Goal: Navigation & Orientation: Find specific page/section

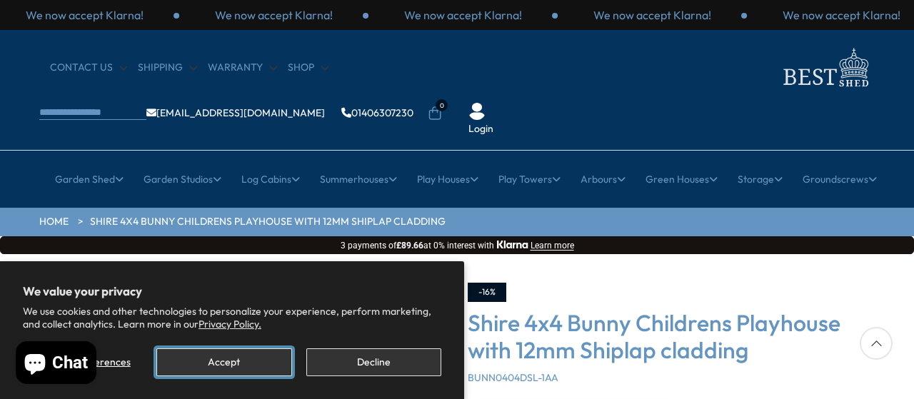
click at [275, 358] on button "Accept" at bounding box center [223, 362] width 135 height 28
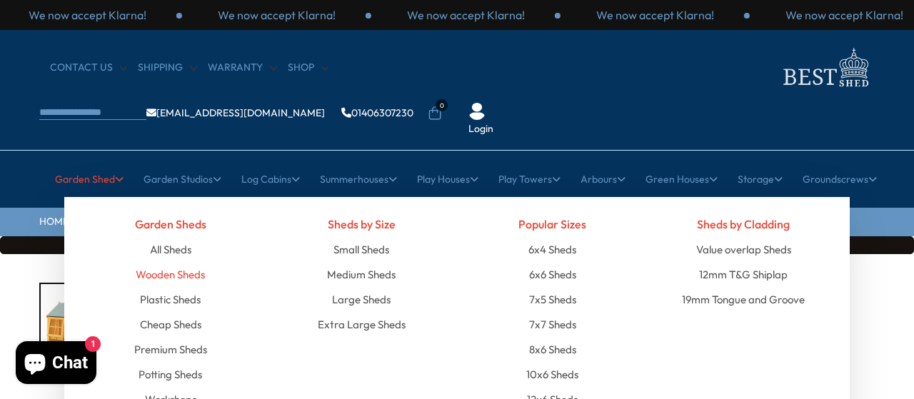
click at [158, 262] on link "Wooden Sheds" at bounding box center [170, 274] width 69 height 25
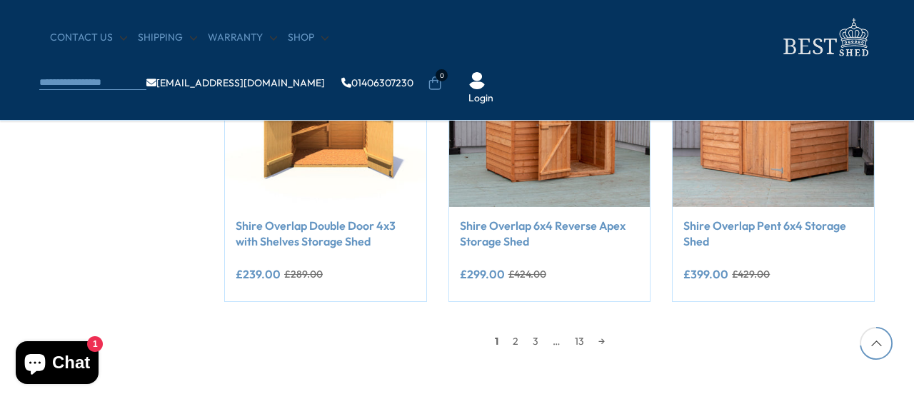
scroll to position [1357, 0]
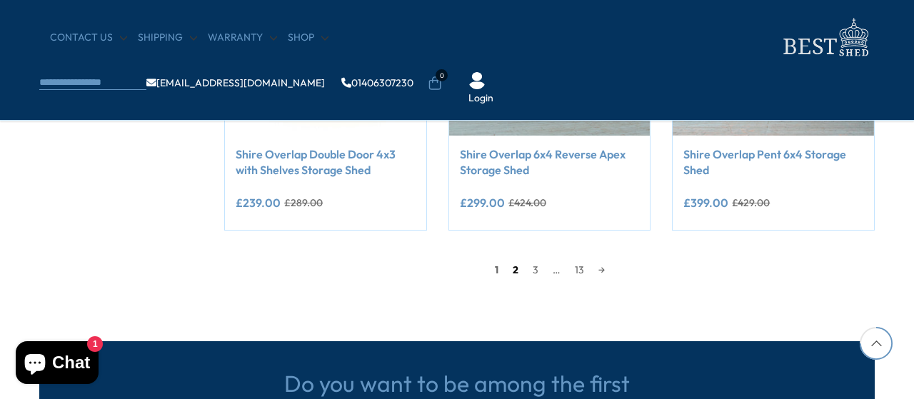
click at [511, 270] on link "2" at bounding box center [516, 269] width 20 height 21
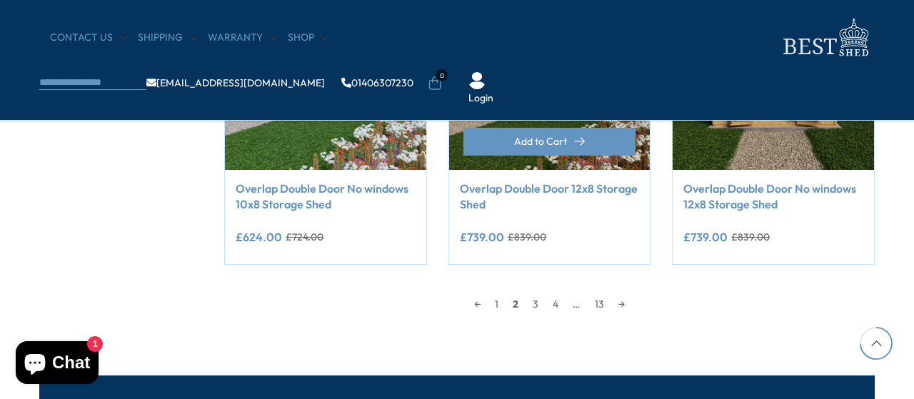
scroll to position [1342, 0]
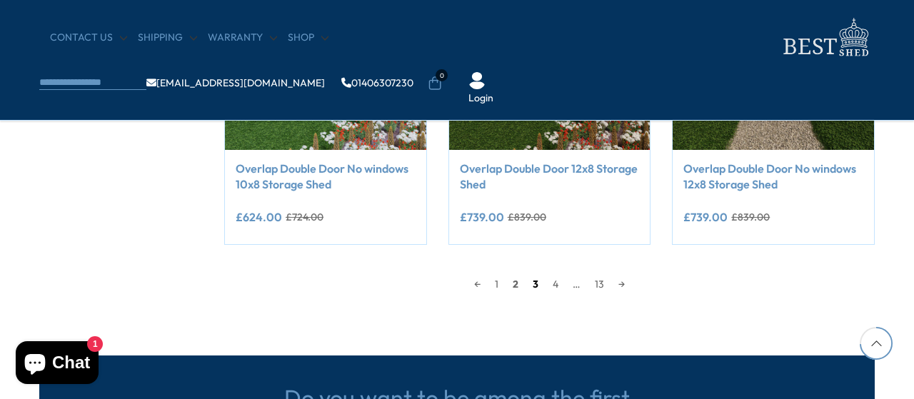
click at [536, 283] on link "3" at bounding box center [536, 283] width 20 height 21
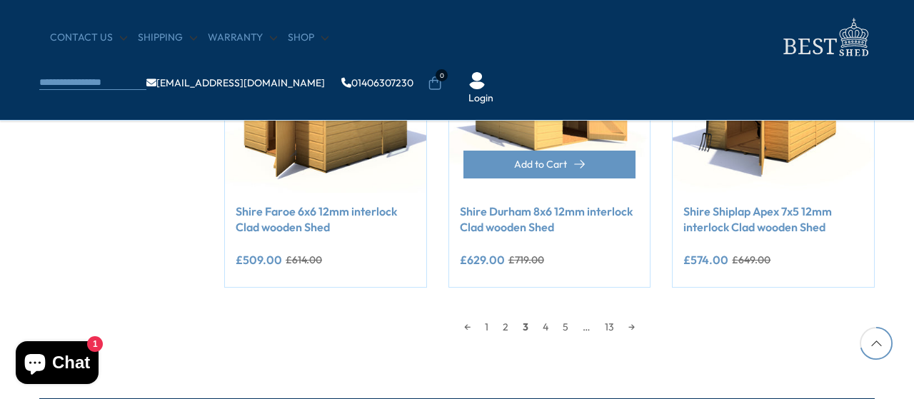
scroll to position [1342, 0]
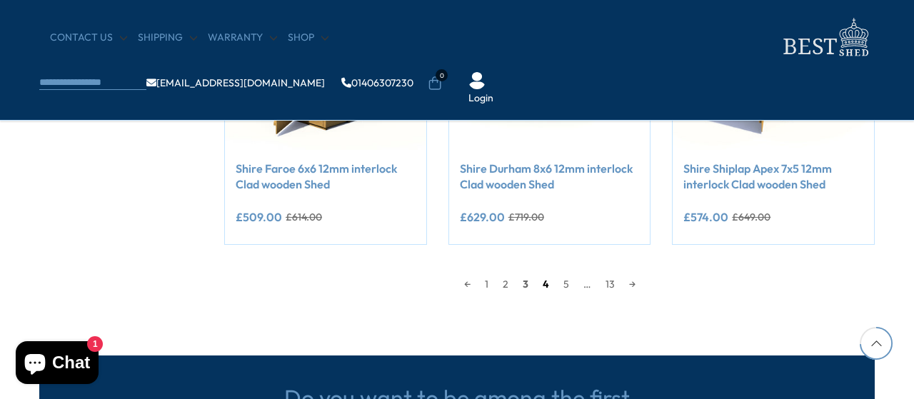
click at [551, 281] on link "4" at bounding box center [546, 283] width 21 height 21
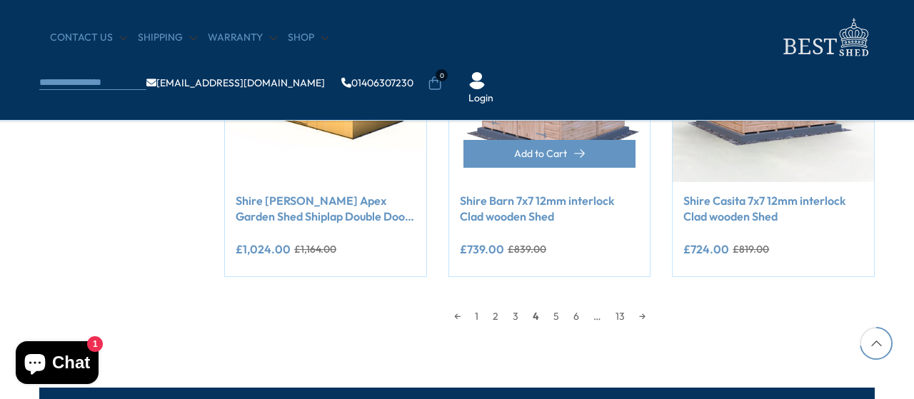
scroll to position [1342, 0]
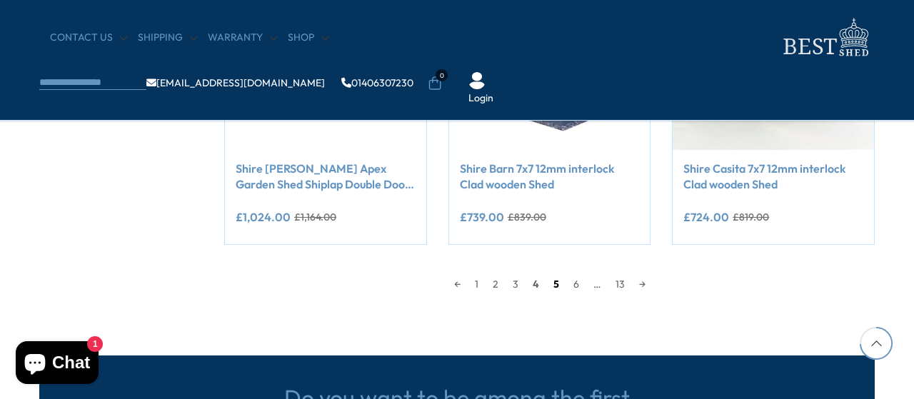
click at [554, 283] on link "5" at bounding box center [556, 283] width 20 height 21
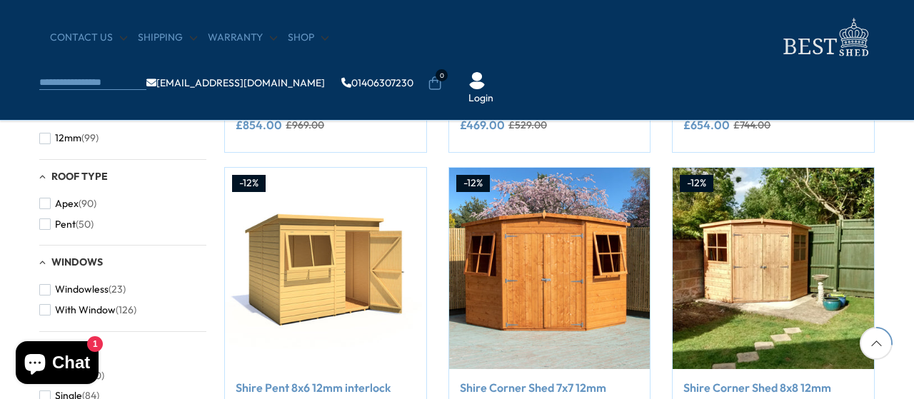
scroll to position [486, 0]
